Goal: Transaction & Acquisition: Purchase product/service

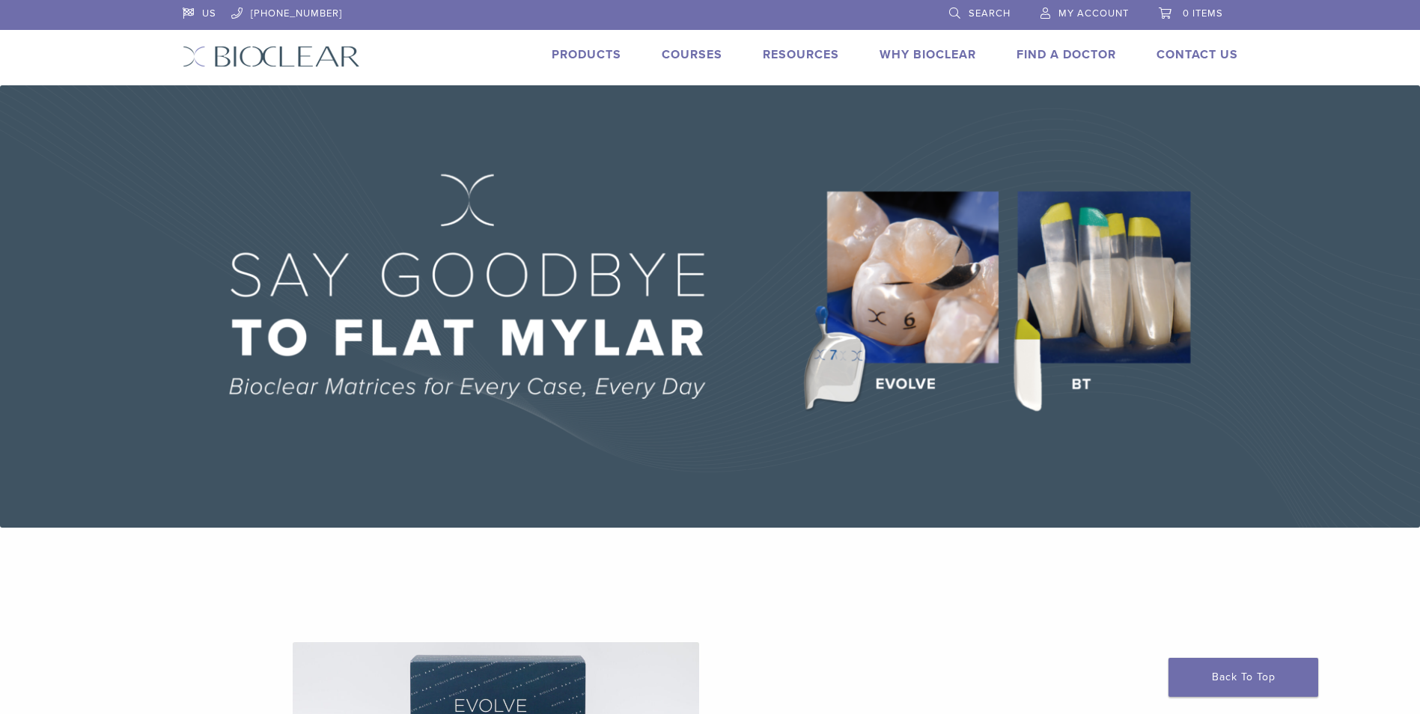
click at [585, 45] on div "US [PHONE_NUMBER] Search My Account 0 items Cart No products in the cart. Back …" at bounding box center [710, 42] width 1078 height 85
click at [583, 54] on link "Products" at bounding box center [587, 54] width 70 height 15
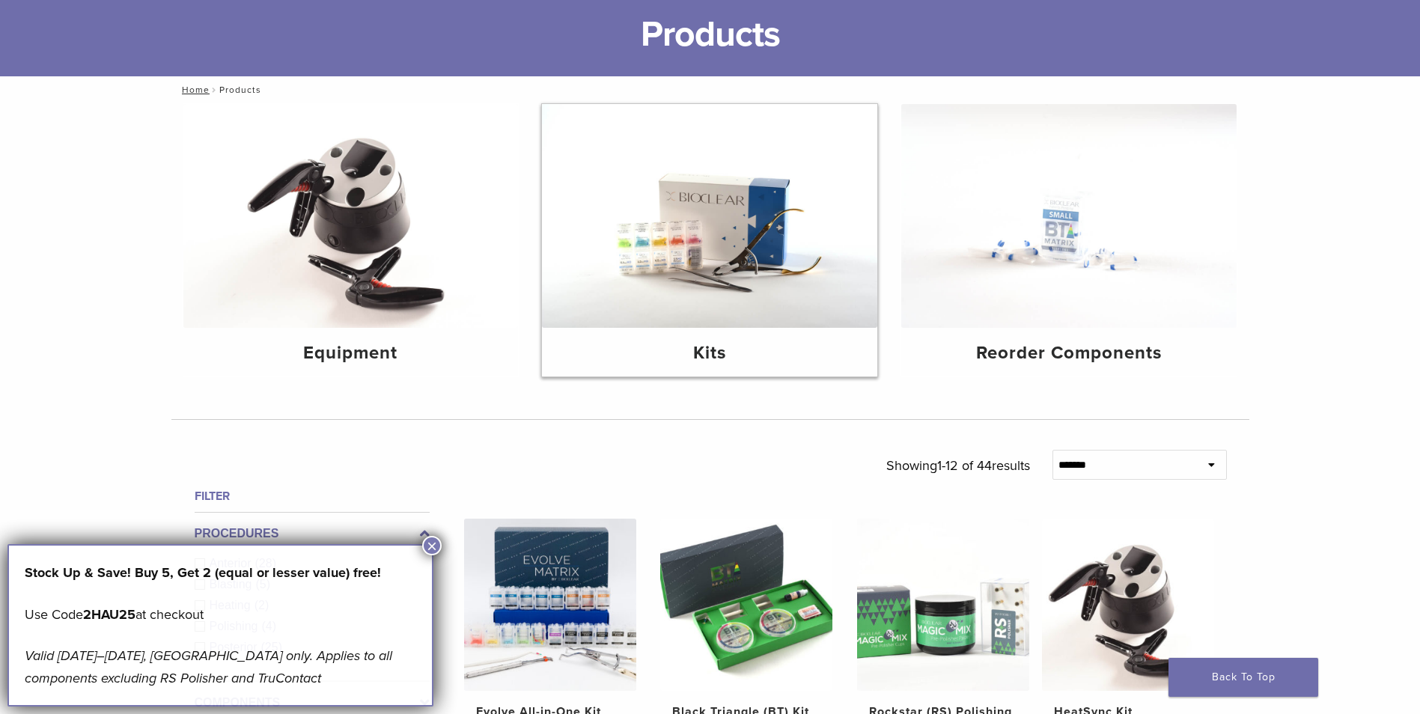
scroll to position [299, 0]
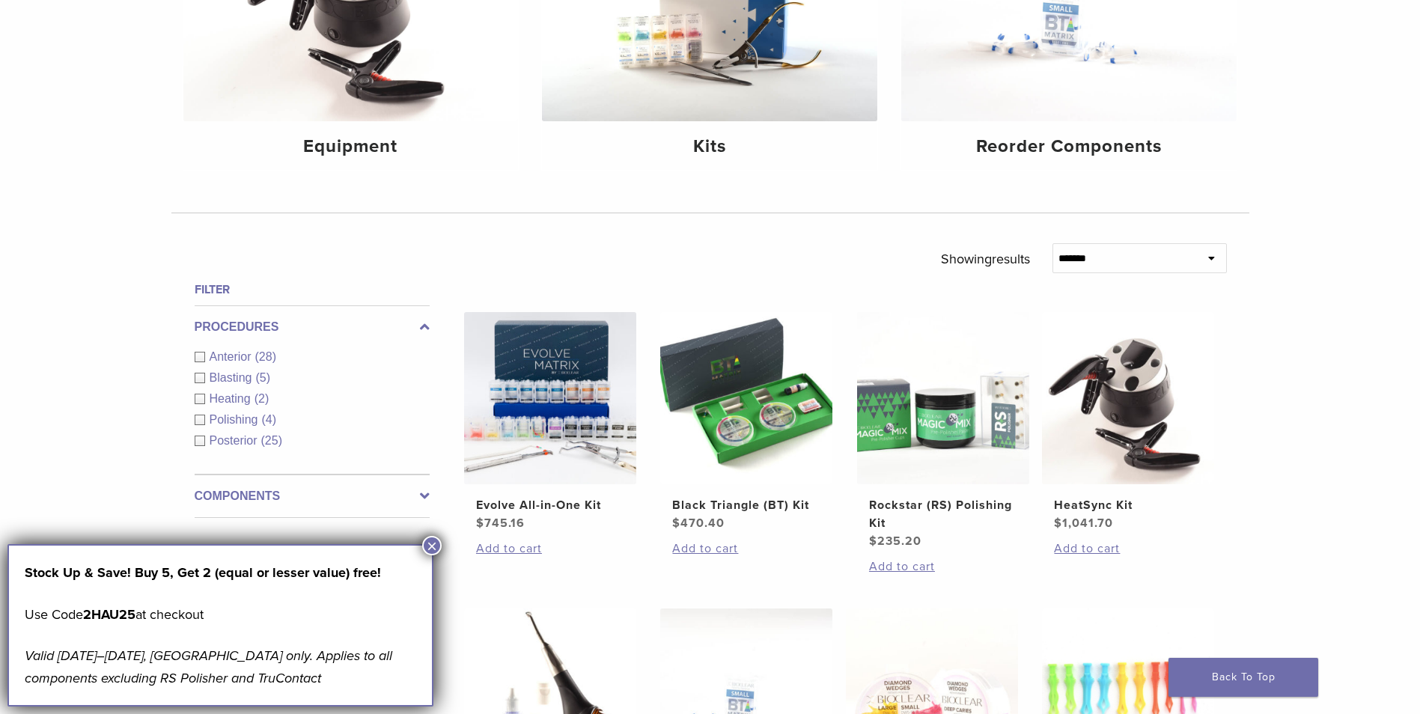
click at [427, 540] on button "×" at bounding box center [431, 545] width 19 height 19
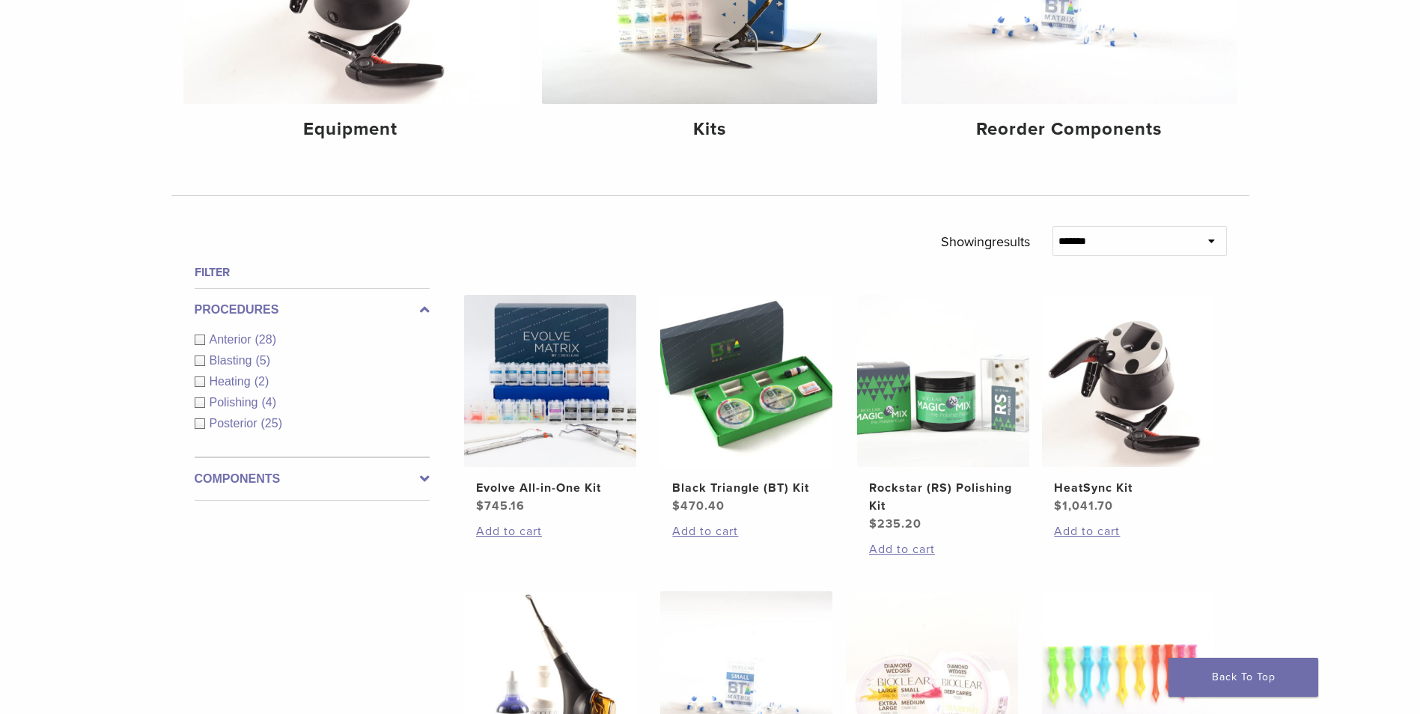
scroll to position [322, 0]
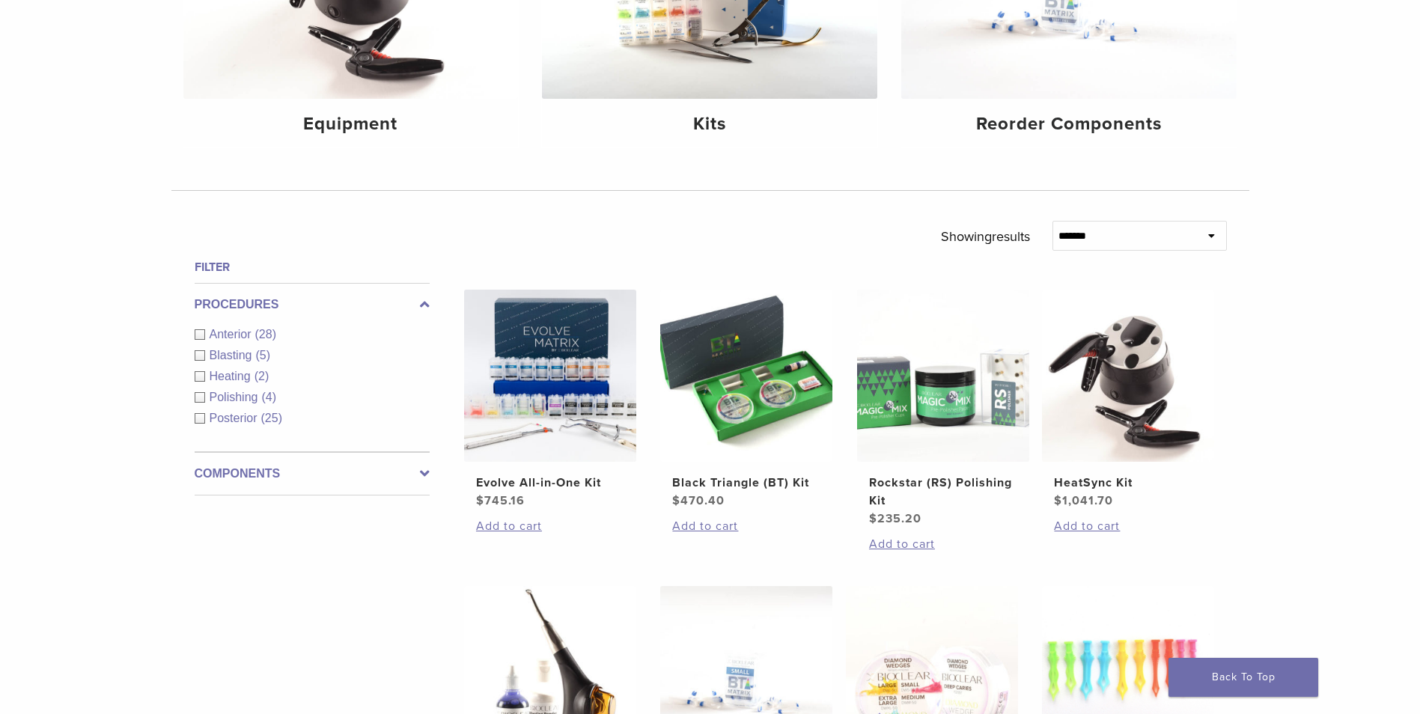
click at [1300, 353] on div "**********" at bounding box center [710, 604] width 1420 height 1460
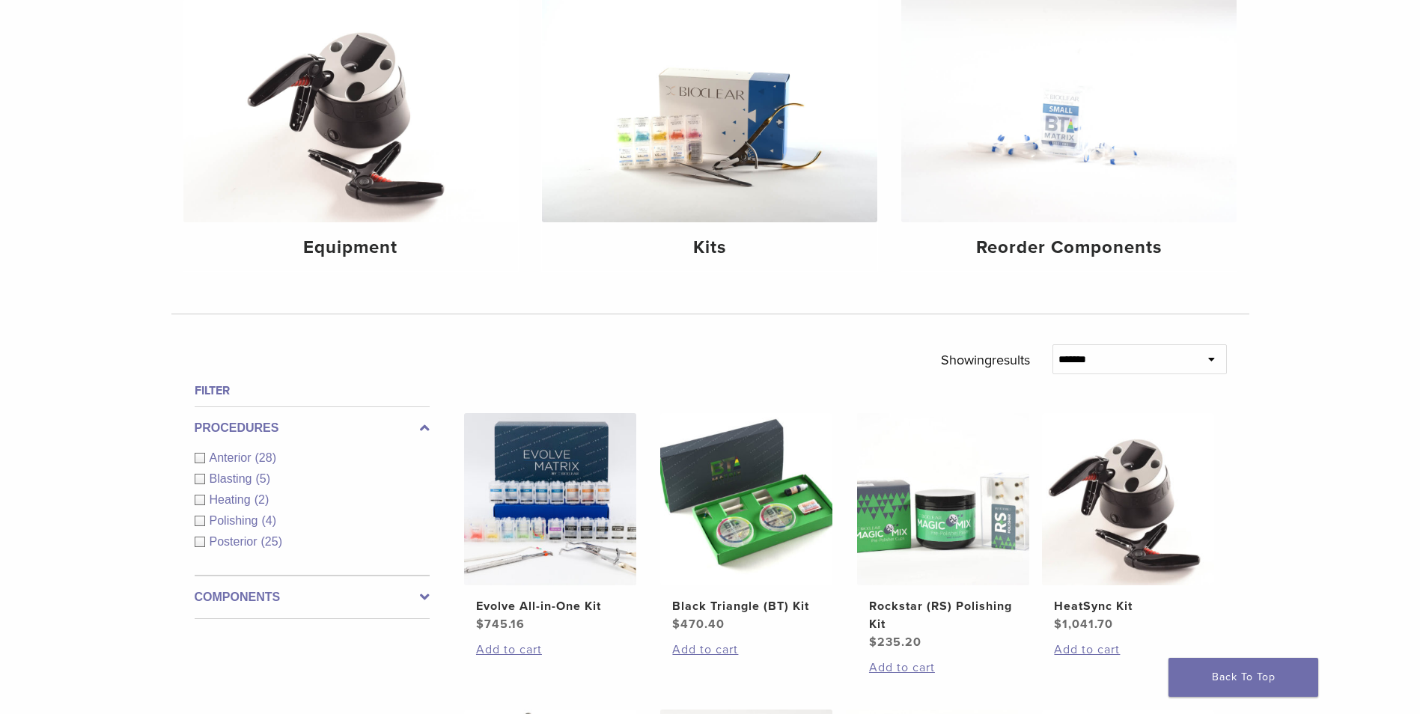
scroll to position [225, 0]
